Goal: Find specific fact: Find specific fact

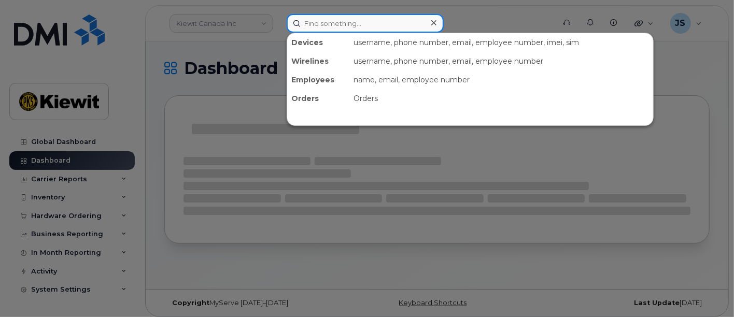
click at [359, 25] on input at bounding box center [365, 23] width 157 height 19
paste input "534719"
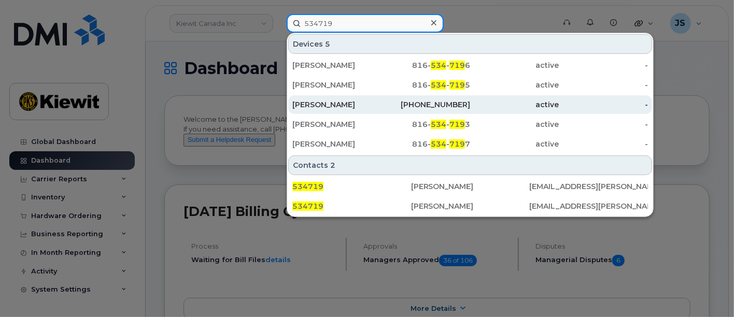
type input "534719"
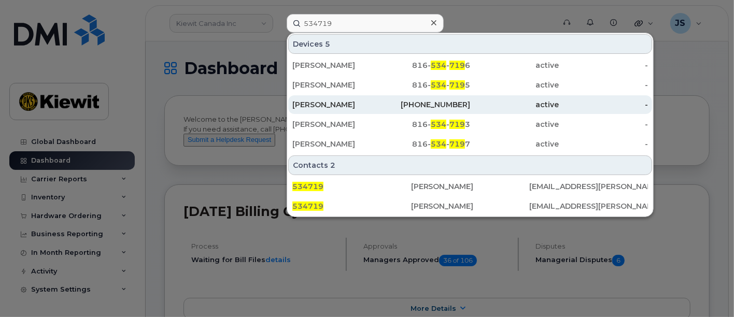
click at [355, 104] on div "[PERSON_NAME]" at bounding box center [336, 104] width 89 height 10
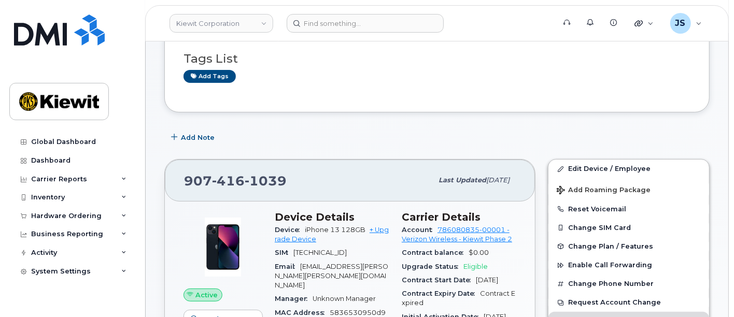
scroll to position [115, 0]
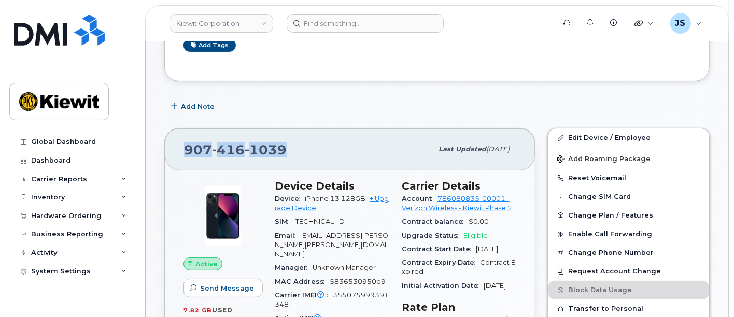
drag, startPoint x: 296, startPoint y: 155, endPoint x: 167, endPoint y: 158, distance: 129.5
click at [167, 158] on div "[PHONE_NUMBER] Last updated [DATE]" at bounding box center [350, 148] width 370 height 41
copy span "[PHONE_NUMBER]"
